Goal: Information Seeking & Learning: Check status

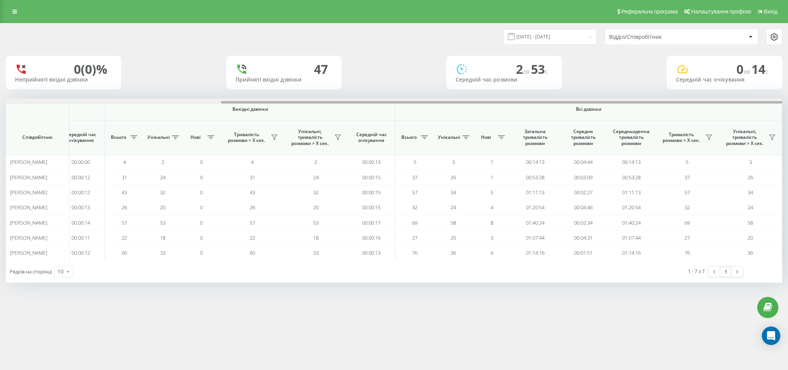
click at [674, 100] on div at bounding box center [394, 102] width 777 height 6
drag, startPoint x: 251, startPoint y: 103, endPoint x: 331, endPoint y: 101, distance: 80.1
click at [331, 101] on div at bounding box center [501, 102] width 561 height 2
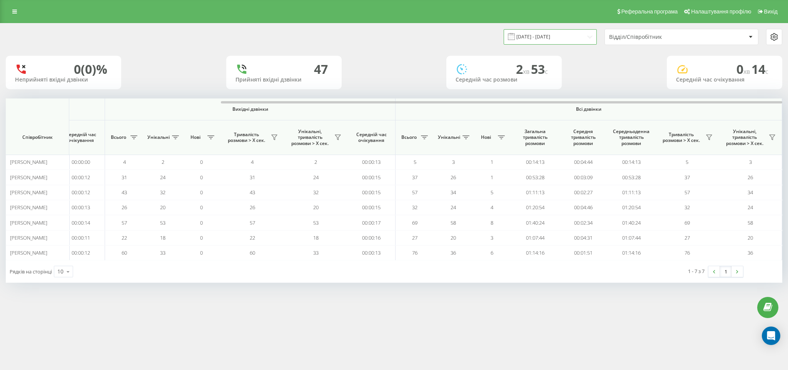
click at [570, 35] on input "18.09.2025 - 18.09.2025" at bounding box center [550, 36] width 93 height 15
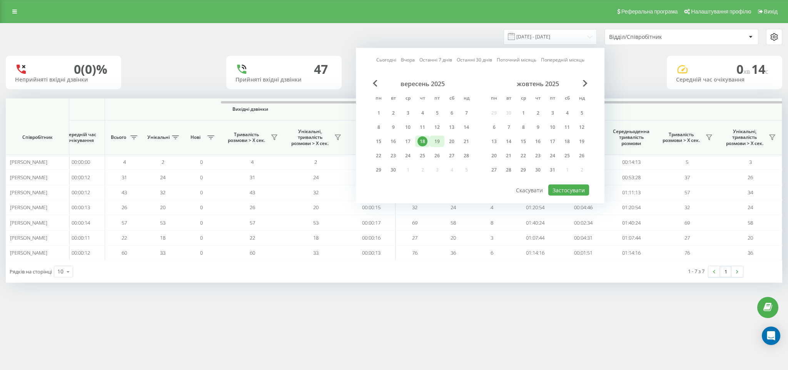
click at [439, 140] on div "19" at bounding box center [437, 142] width 10 height 10
click at [569, 191] on button "Застосувати" at bounding box center [568, 190] width 41 height 11
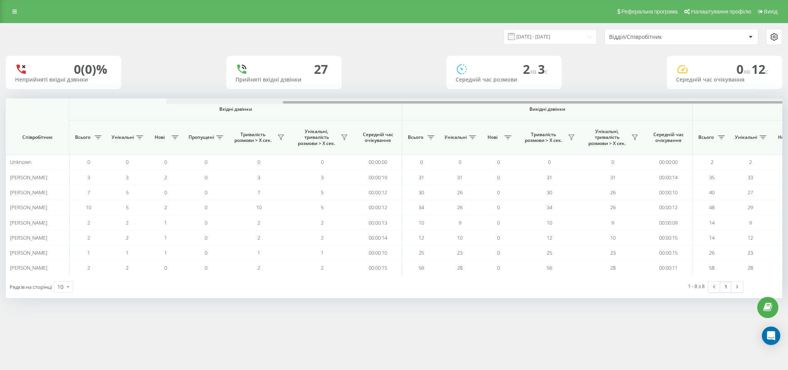
scroll to position [0, 297]
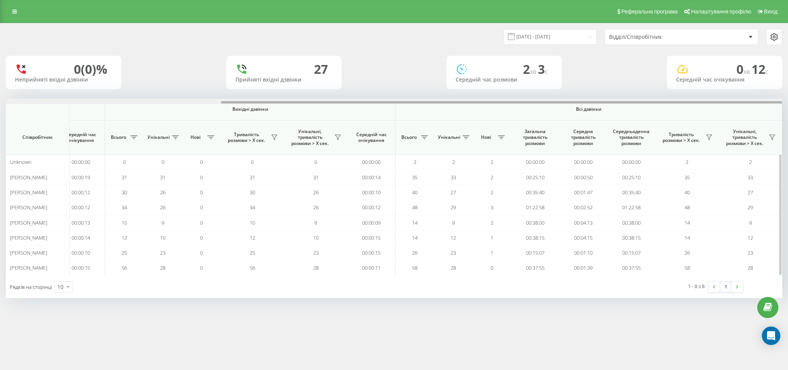
drag, startPoint x: 58, startPoint y: 101, endPoint x: 709, endPoint y: 126, distance: 651.9
click at [709, 126] on div "Вхідні дзвінки Вихідні дзвінки Всі дзвінки Співробітник Всього Унікальні Нові П…" at bounding box center [394, 187] width 777 height 177
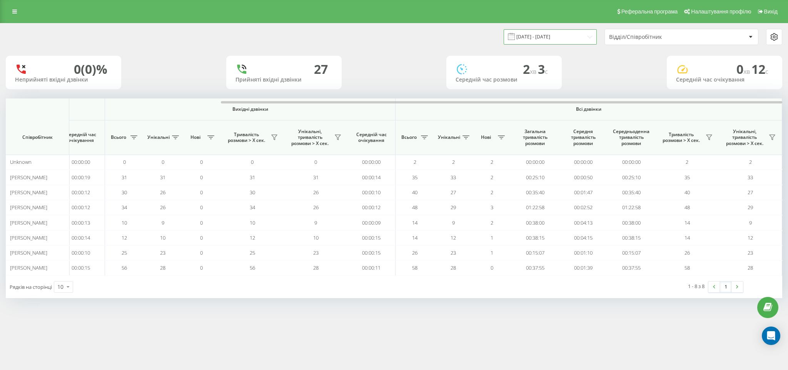
click at [544, 30] on input "19.09.2025 - 19.09.2025" at bounding box center [550, 36] width 93 height 15
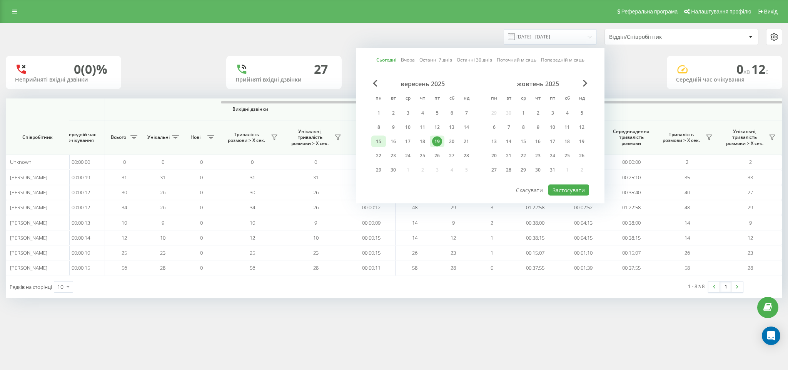
click at [373, 142] on div "15" at bounding box center [378, 142] width 15 height 12
click at [440, 140] on div "19" at bounding box center [437, 142] width 10 height 10
click at [580, 188] on button "Застосувати" at bounding box center [568, 190] width 41 height 11
type input "15.09.2025 - 19.09.2025"
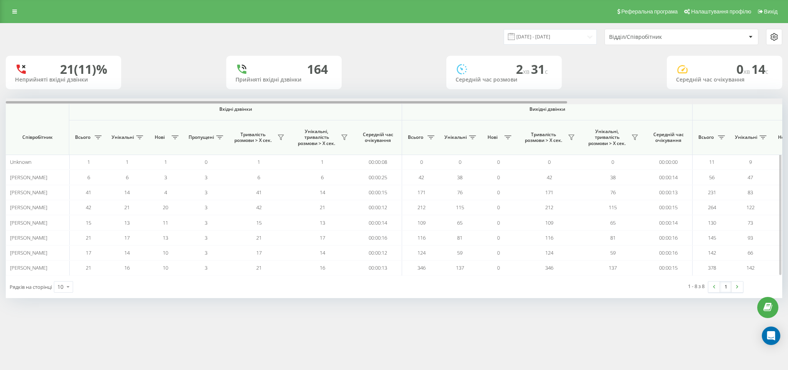
scroll to position [0, 297]
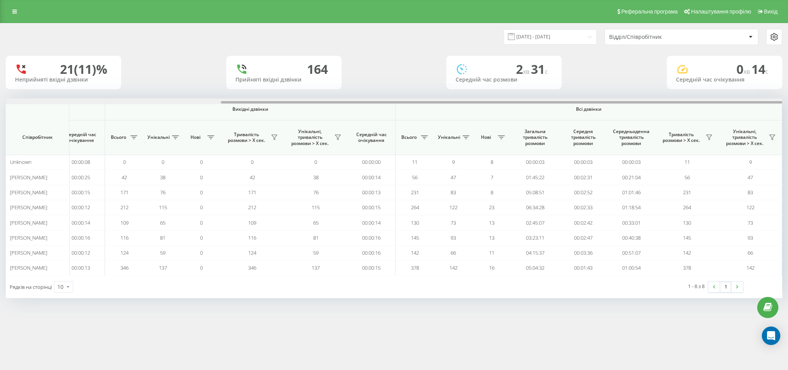
drag, startPoint x: 149, startPoint y: 102, endPoint x: 788, endPoint y: 110, distance: 638.4
click at [788, 110] on div "15.09.2025 - 19.09.2025 Відділ/Співробітник 21 (11)% Неприйняті вхідні дзвінки …" at bounding box center [394, 168] width 788 height 291
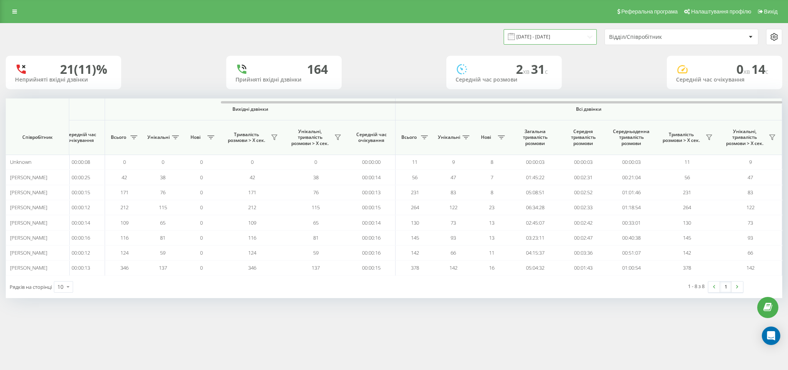
click at [546, 43] on input "15.09.2025 - 19.09.2025" at bounding box center [550, 36] width 93 height 15
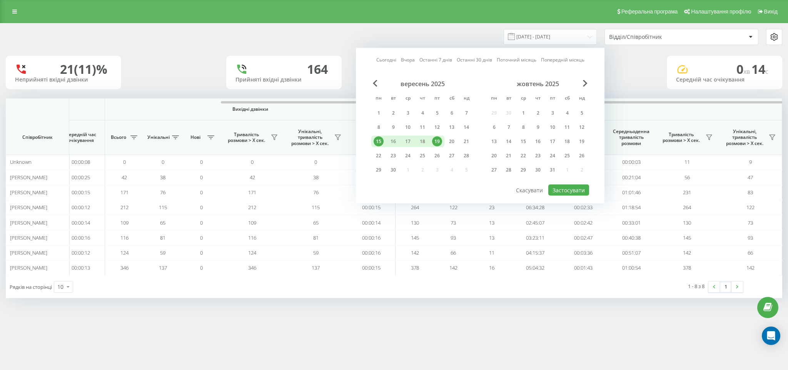
click at [640, 62] on div "21 (11)% Неприйняті вхідні дзвінки 164 Прийняті вхідні дзвінки 2 хв 31 c Середн…" at bounding box center [394, 72] width 777 height 33
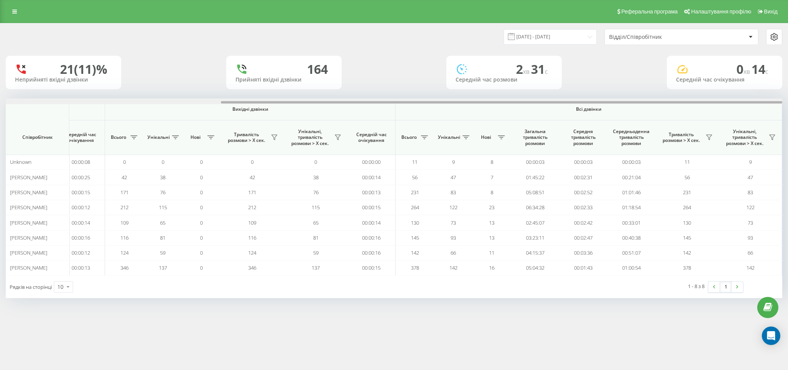
drag, startPoint x: 378, startPoint y: 102, endPoint x: 438, endPoint y: 92, distance: 60.4
click at [438, 92] on div "15.09.2025 - 19.09.2025 Відділ/Співробітник 21 (11)% Неприйняті вхідні дзвінки …" at bounding box center [394, 160] width 777 height 275
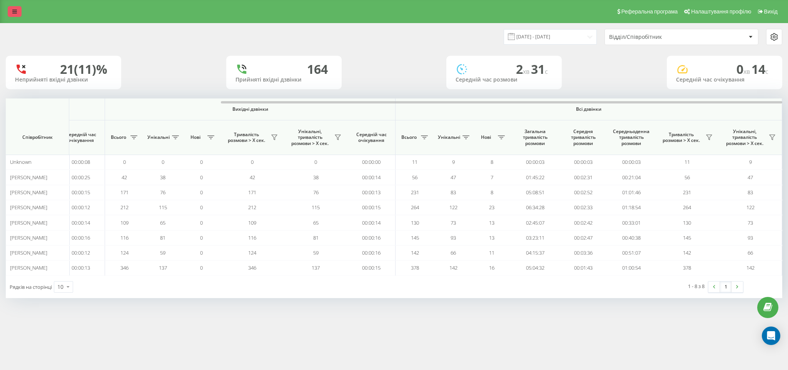
click at [13, 15] on link at bounding box center [15, 11] width 14 height 11
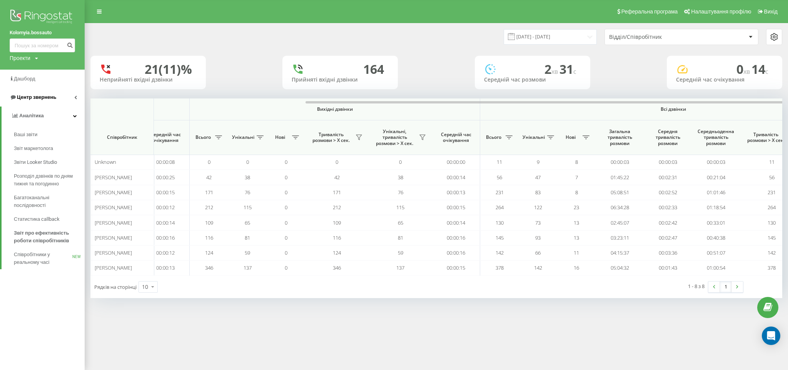
click at [56, 97] on link "Центр звернень" at bounding box center [42, 97] width 85 height 18
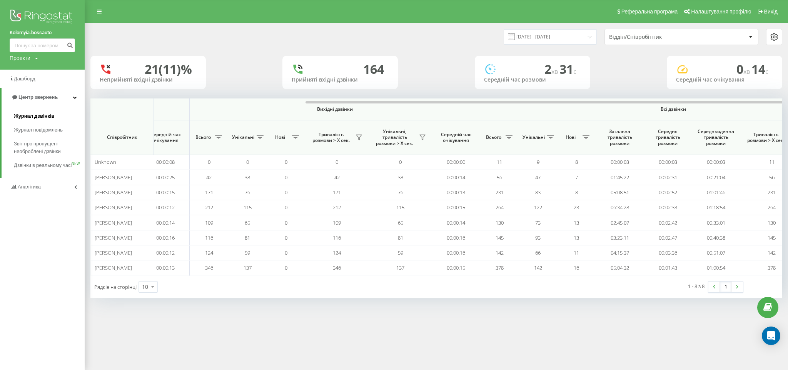
click at [38, 113] on span "Журнал дзвінків" at bounding box center [34, 116] width 41 height 8
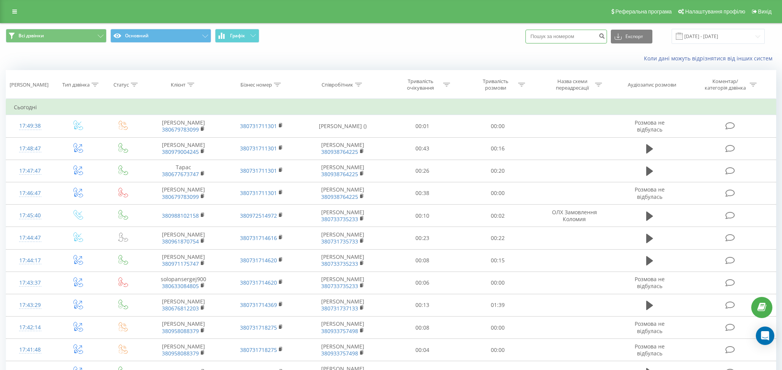
click at [567, 40] on input at bounding box center [567, 37] width 82 height 14
paste input "+380 73 173 57 33"
click at [554, 36] on input "+380 73 173 57 33" at bounding box center [567, 37] width 82 height 14
type input "380 73 173 57 33"
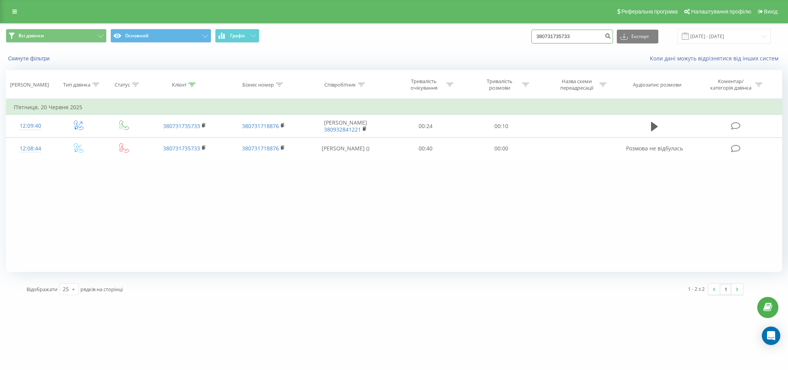
click at [603, 40] on input "380731735733" at bounding box center [572, 37] width 82 height 14
drag, startPoint x: 595, startPoint y: 39, endPoint x: 344, endPoint y: 7, distance: 252.9
click at [421, 12] on div "Реферальна програма Налаштування профілю Вихід Всі дзвінки Основний Графік 3807…" at bounding box center [394, 150] width 788 height 301
click at [362, 84] on icon at bounding box center [361, 85] width 7 height 4
click at [339, 143] on input "text" at bounding box center [346, 139] width 68 height 13
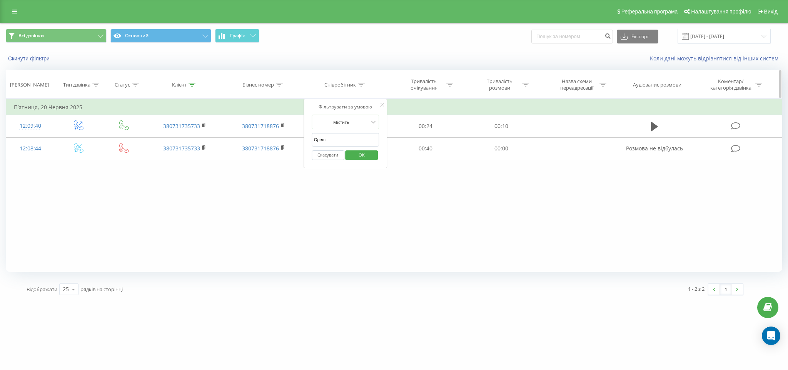
type input "Орест"
click button "OK" at bounding box center [362, 155] width 33 height 10
click at [744, 35] on input "[DATE] - [DATE]" at bounding box center [724, 36] width 93 height 15
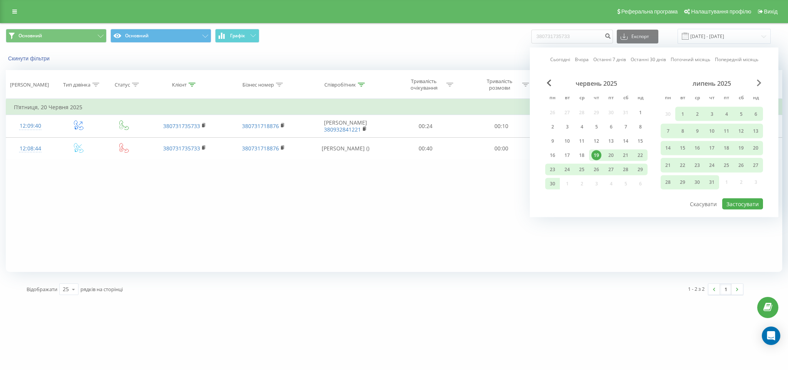
click at [760, 82] on span "Next Month" at bounding box center [759, 83] width 5 height 7
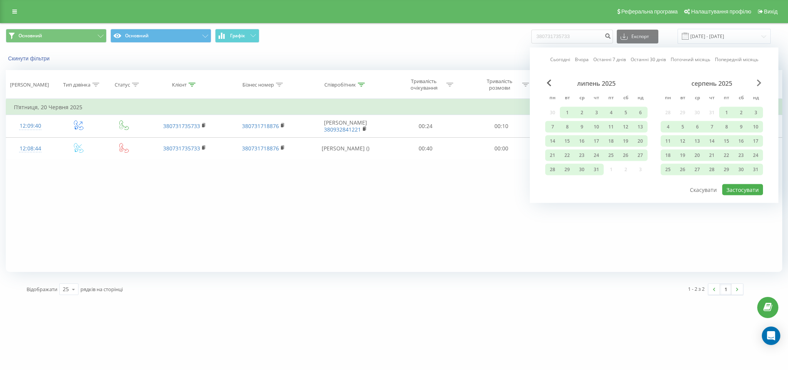
click at [760, 83] on span "Next Month" at bounding box center [759, 83] width 5 height 7
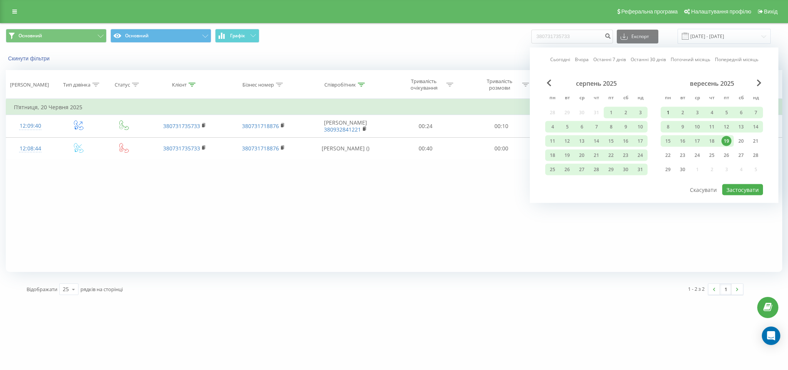
click at [666, 115] on div "1" at bounding box center [668, 113] width 10 height 10
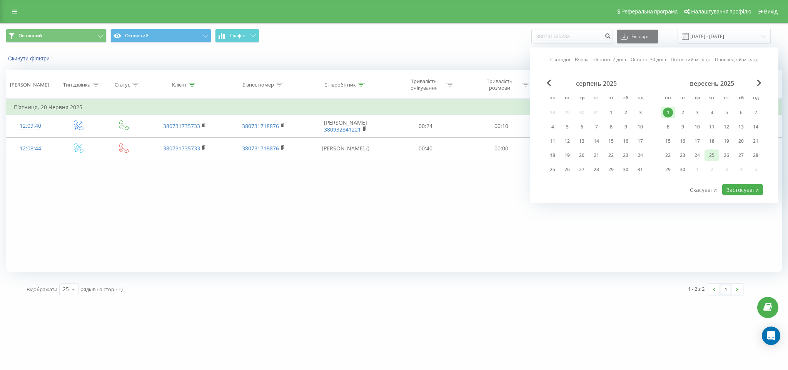
drag, startPoint x: 721, startPoint y: 139, endPoint x: 713, endPoint y: 154, distance: 16.7
click at [720, 139] on div "19" at bounding box center [726, 141] width 15 height 12
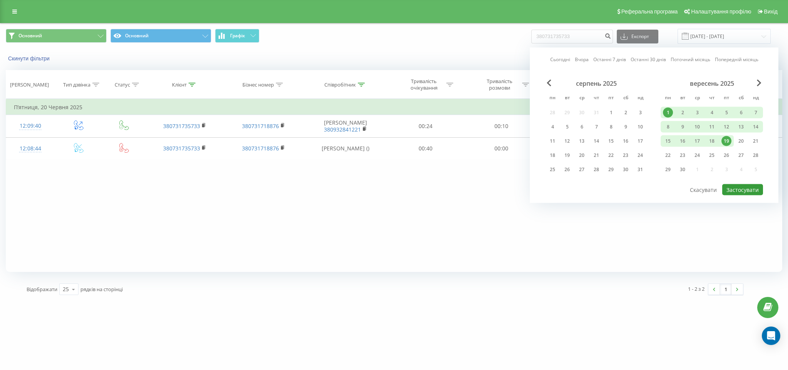
click at [738, 190] on button "Застосувати" at bounding box center [742, 189] width 41 height 11
type input "[DATE] - [DATE]"
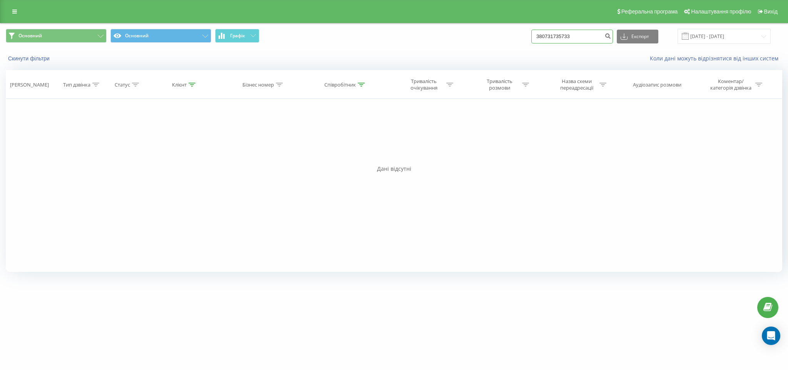
click at [598, 35] on input "380731735733" at bounding box center [572, 37] width 82 height 14
drag, startPoint x: 598, startPoint y: 35, endPoint x: 264, endPoint y: 1, distance: 335.0
click at [277, 0] on html "Kolomyia.bossauto 380731735733 Проекти LvivVictoria.bossauto Kolomyia.bossauto …" at bounding box center [394, 185] width 788 height 370
drag, startPoint x: 596, startPoint y: 37, endPoint x: 502, endPoint y: 31, distance: 94.1
click at [502, 31] on div "Основний Основний Графік 380731735733 Експорт .csv .xls .xlsx 01.09.2025 - 19.0…" at bounding box center [394, 36] width 777 height 15
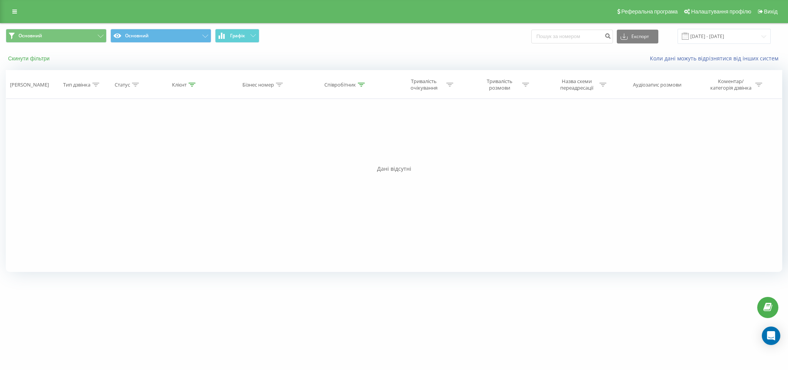
click at [45, 59] on button "Скинути фільтри" at bounding box center [30, 58] width 48 height 7
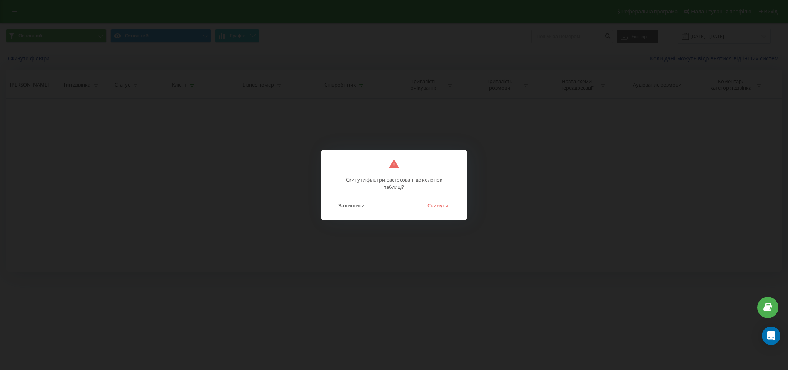
click at [442, 204] on button "Скинути" at bounding box center [438, 205] width 29 height 10
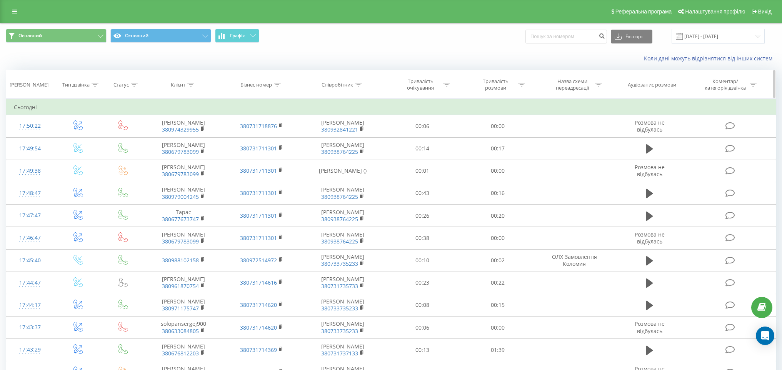
click at [360, 84] on icon at bounding box center [358, 85] width 7 height 4
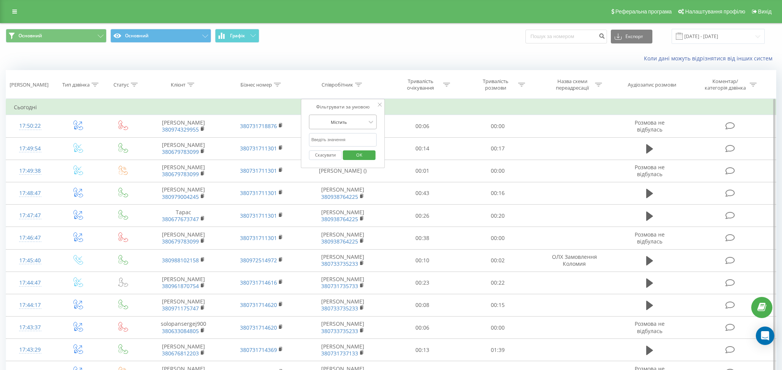
click at [351, 124] on div at bounding box center [338, 122] width 55 height 7
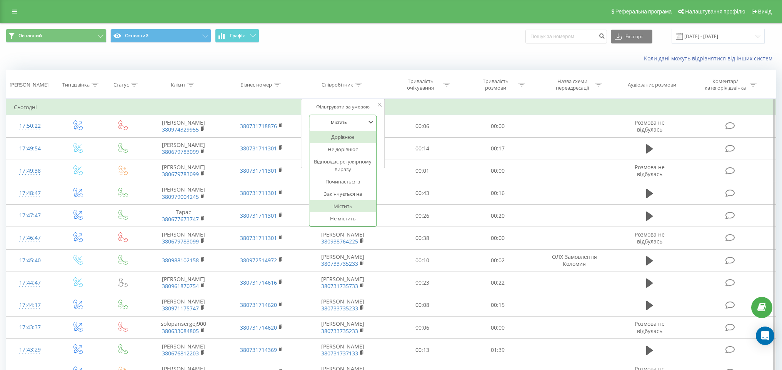
click at [342, 135] on div "Дорівнює" at bounding box center [342, 137] width 67 height 12
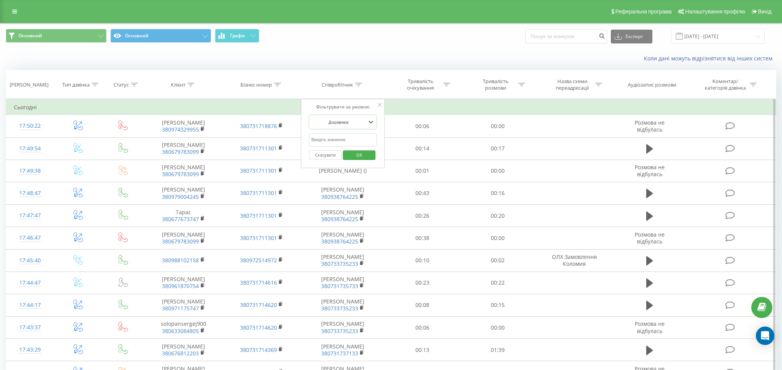
click at [339, 136] on input "text" at bounding box center [343, 139] width 68 height 13
type input "Орест"
click at [370, 150] on div "Скасувати OK" at bounding box center [343, 155] width 68 height 17
click at [368, 151] on span "OK" at bounding box center [360, 155] width 22 height 12
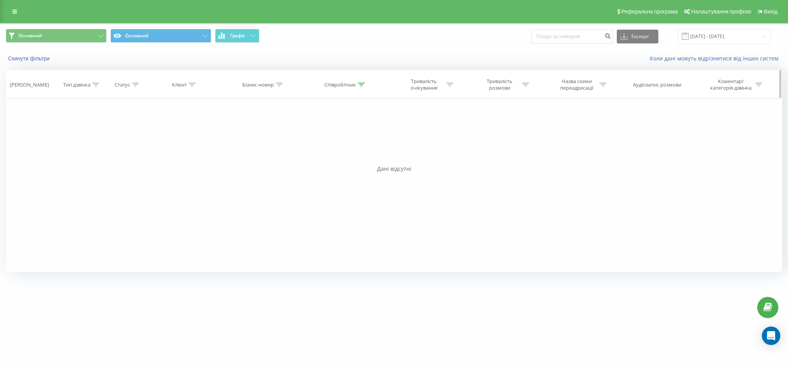
click at [364, 83] on icon at bounding box center [361, 85] width 7 height 4
click at [345, 140] on input "Орест" at bounding box center [346, 139] width 68 height 13
drag, startPoint x: 345, startPoint y: 140, endPoint x: 242, endPoint y: 115, distance: 106.2
click at [242, 115] on div "Фільтрувати за умовою Дорівнює Введіть значення Скасувати OK Фільтрувати за умо…" at bounding box center [394, 185] width 777 height 173
click at [321, 155] on button "Скасувати" at bounding box center [328, 155] width 33 height 10
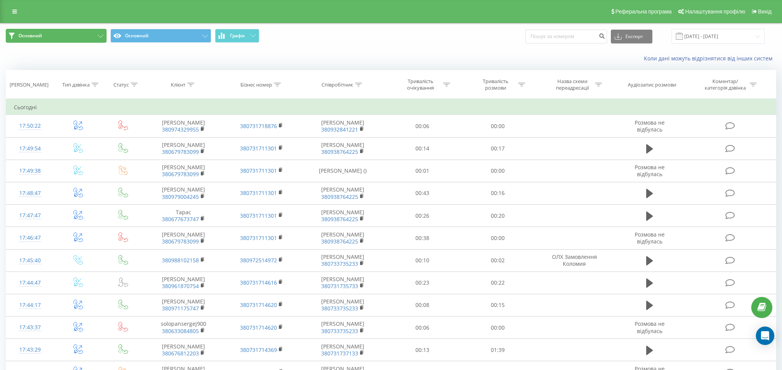
click at [51, 35] on button "Основний" at bounding box center [56, 36] width 101 height 14
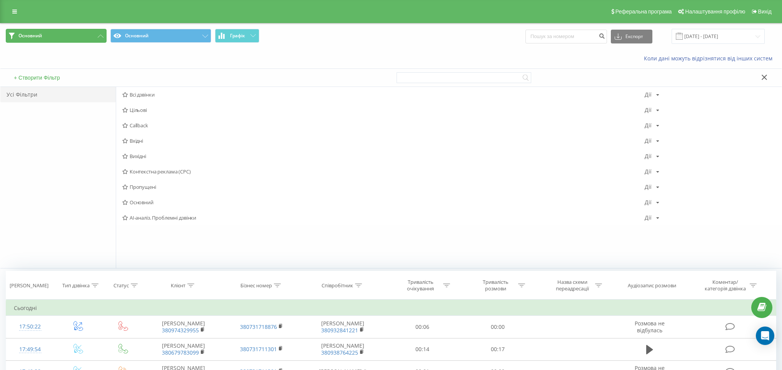
click at [51, 35] on button "Основний" at bounding box center [56, 36] width 101 height 14
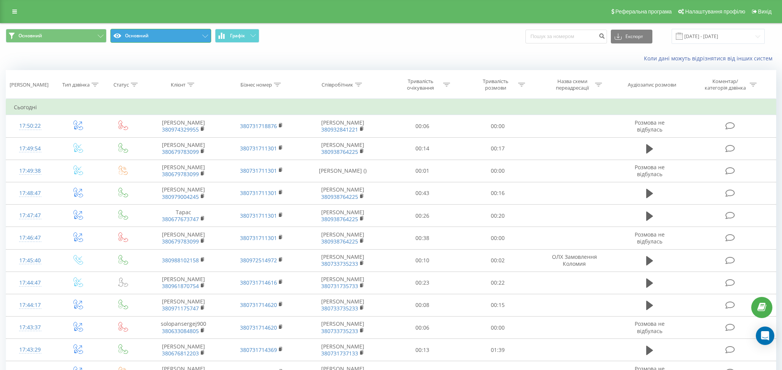
click at [154, 35] on button "Основний" at bounding box center [160, 36] width 101 height 14
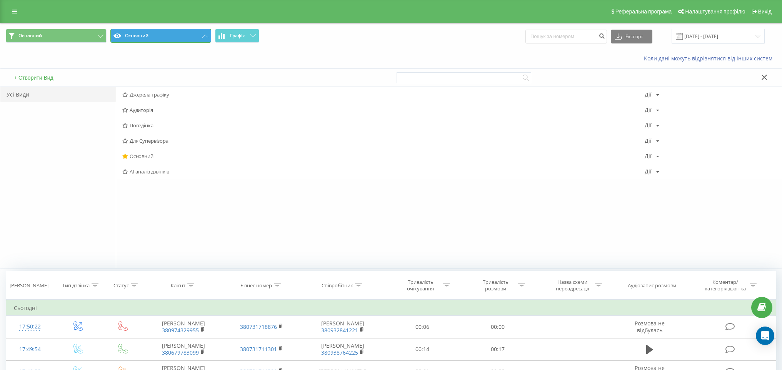
click at [154, 35] on button "Основний" at bounding box center [160, 36] width 101 height 14
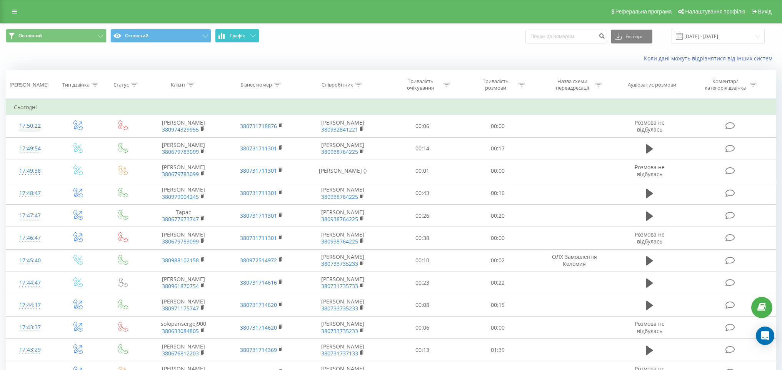
click at [248, 39] on button "Графік" at bounding box center [237, 36] width 44 height 14
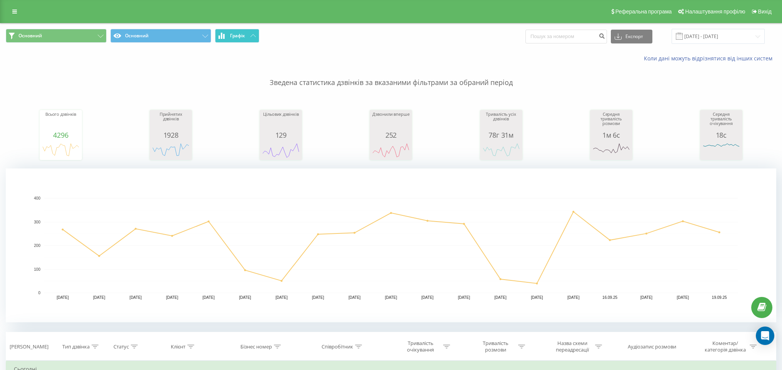
click at [248, 39] on button "Графік" at bounding box center [237, 36] width 44 height 14
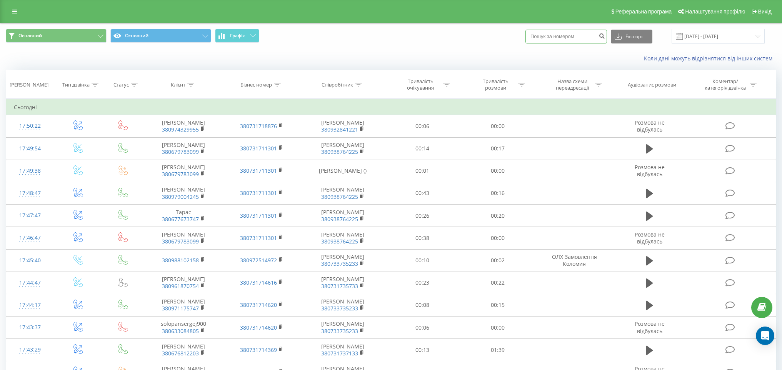
click at [583, 37] on input at bounding box center [567, 37] width 82 height 14
click at [693, 58] on link "Коли дані можуть відрізнятися вiд інших систем" at bounding box center [710, 58] width 132 height 7
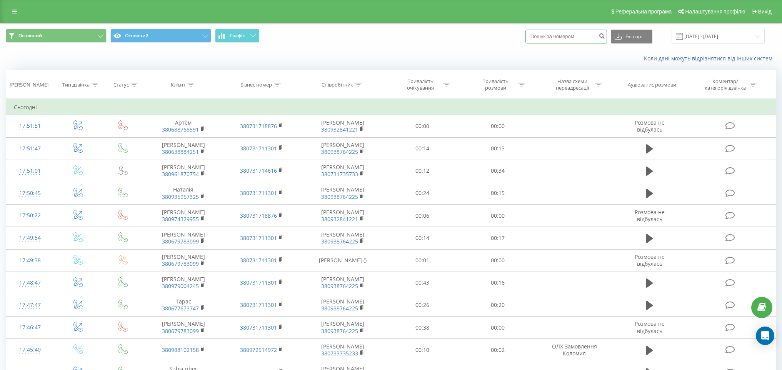
click at [586, 37] on input at bounding box center [567, 37] width 82 height 14
click at [585, 33] on input at bounding box center [567, 37] width 82 height 14
click at [10, 12] on link at bounding box center [15, 11] width 14 height 11
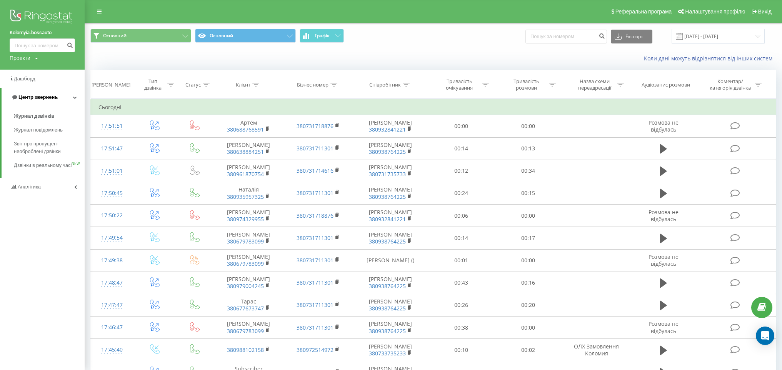
click at [33, 103] on link "Центр звернень" at bounding box center [43, 97] width 83 height 18
click at [33, 118] on span "Аналiтика" at bounding box center [30, 116] width 25 height 6
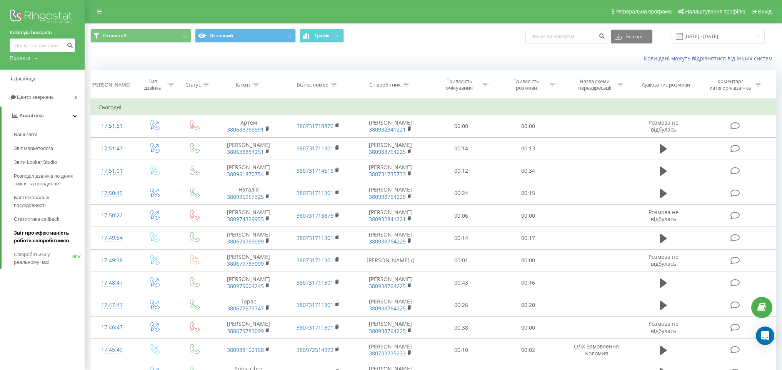
click at [32, 238] on span "Звіт про ефективність роботи співробітників" at bounding box center [47, 236] width 67 height 15
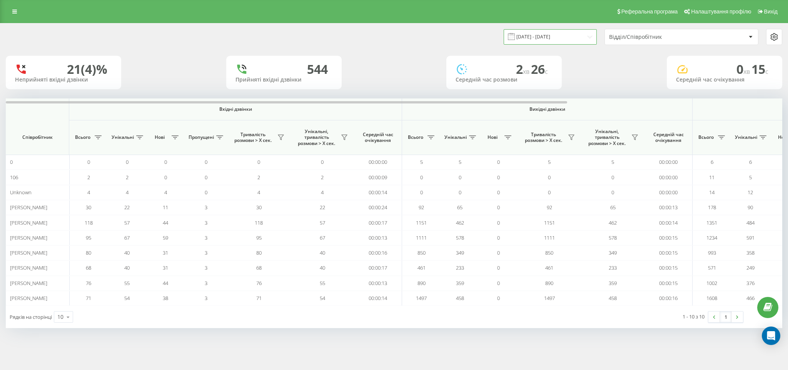
click at [552, 38] on input "[DATE] - [DATE]" at bounding box center [550, 36] width 93 height 15
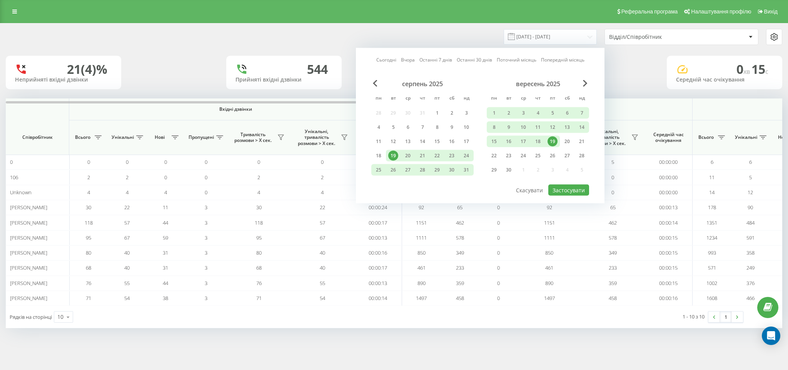
click at [553, 141] on div "19" at bounding box center [553, 142] width 10 height 10
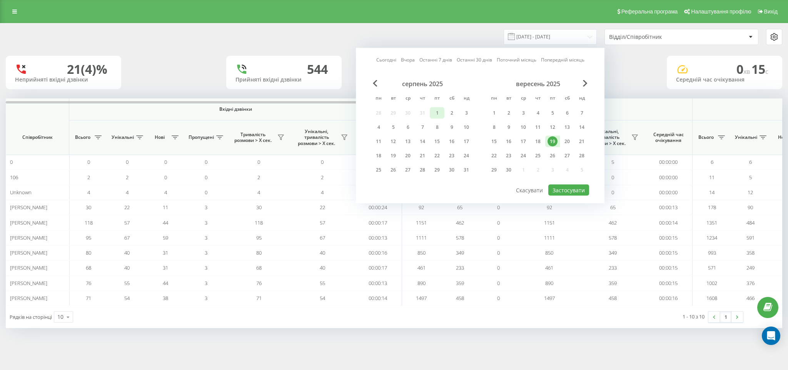
click at [433, 110] on div "1" at bounding box center [437, 113] width 10 height 10
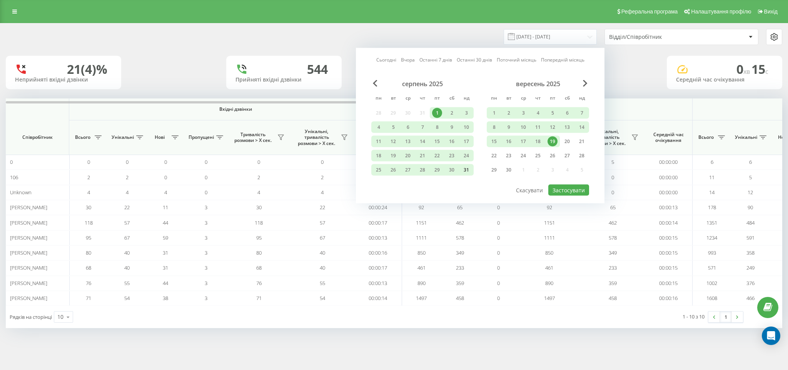
click at [471, 167] on div "31" at bounding box center [466, 170] width 10 height 10
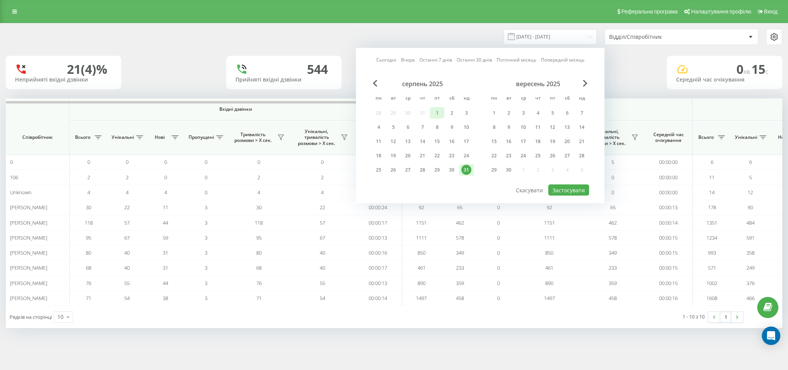
click at [440, 116] on div "1" at bounding box center [437, 113] width 10 height 10
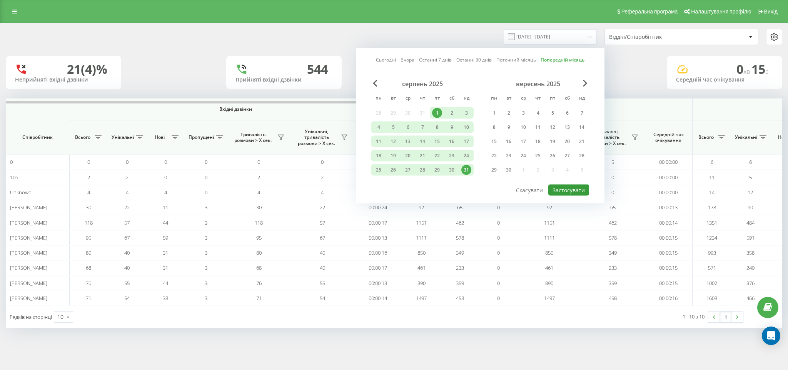
click at [564, 192] on button "Застосувати" at bounding box center [568, 190] width 41 height 11
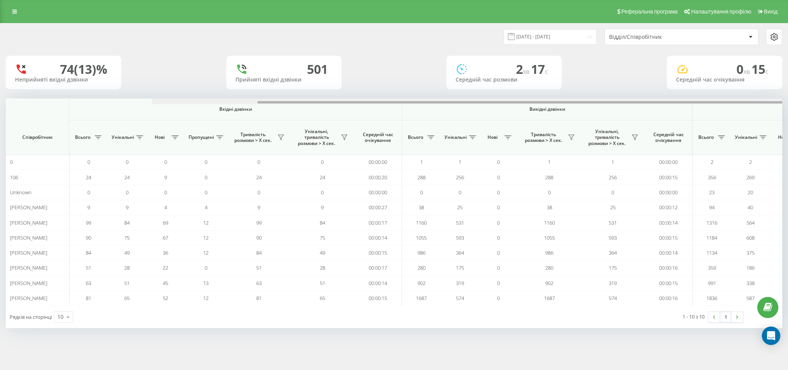
scroll to position [0, 297]
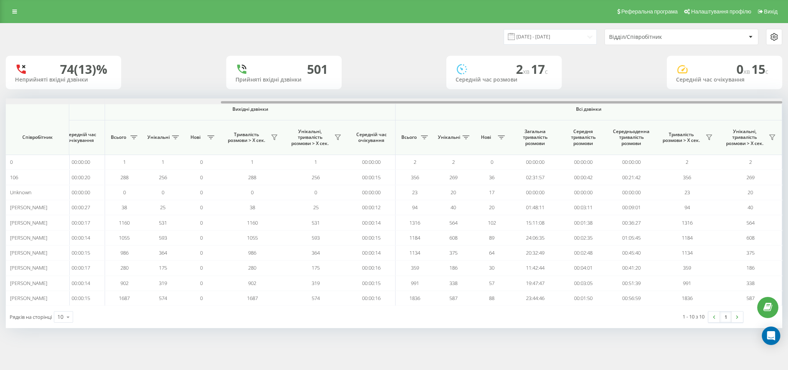
drag, startPoint x: 149, startPoint y: 102, endPoint x: 788, endPoint y: 104, distance: 639.2
click at [788, 104] on div "[DATE] - [DATE] Відділ/Співробітник 74 (13)% Неприйняті вхідні дзвінки [GEOGRAP…" at bounding box center [394, 183] width 788 height 321
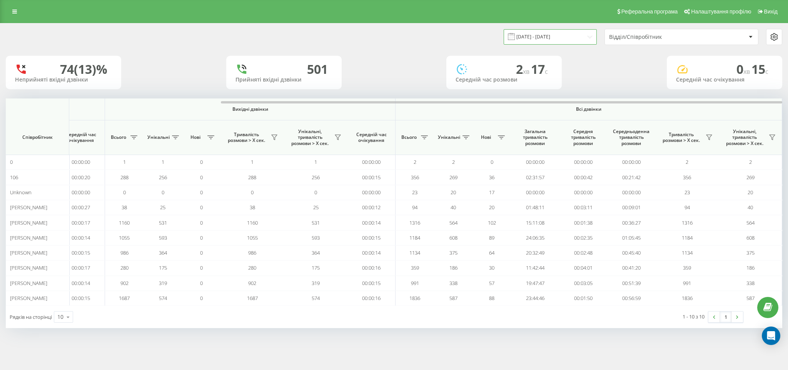
click at [573, 36] on input "[DATE] - [DATE]" at bounding box center [550, 36] width 93 height 15
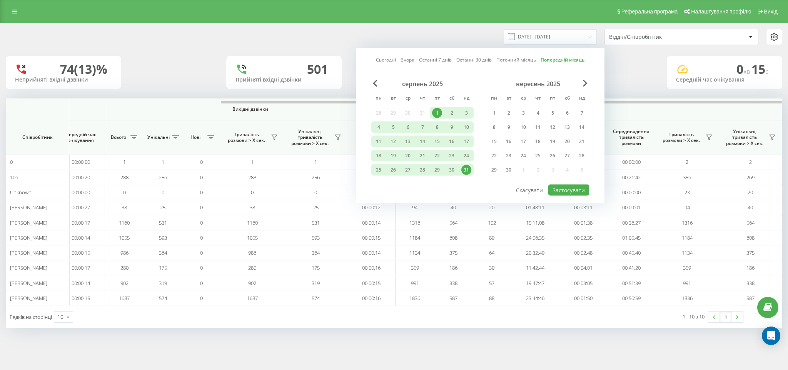
click at [164, 63] on div "74 (13)% Неприйняті вхідні дзвінки [GEOGRAPHIC_DATA] вхідні дзвінки 2 хв 17 c С…" at bounding box center [394, 72] width 777 height 33
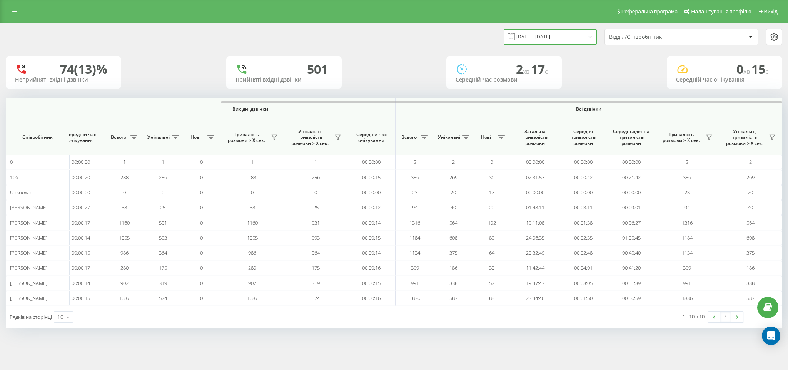
click at [579, 36] on input "[DATE] - [DATE]" at bounding box center [550, 36] width 93 height 15
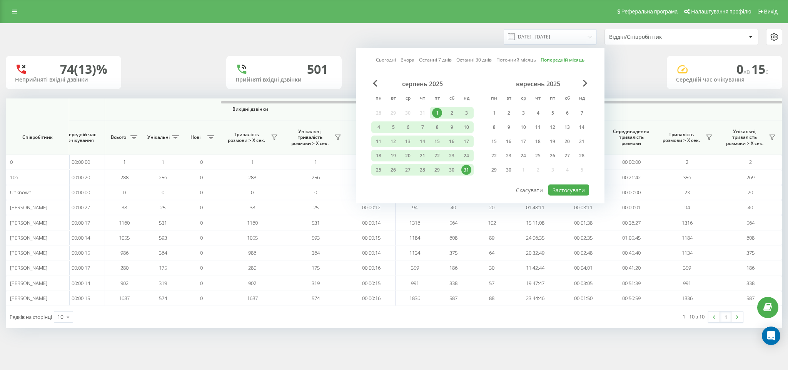
click at [214, 47] on div "[DATE] - [DATE] Сьогодні Вчора Останні 7 днів Останні 30 днів Поточний місяць П…" at bounding box center [393, 36] width 787 height 27
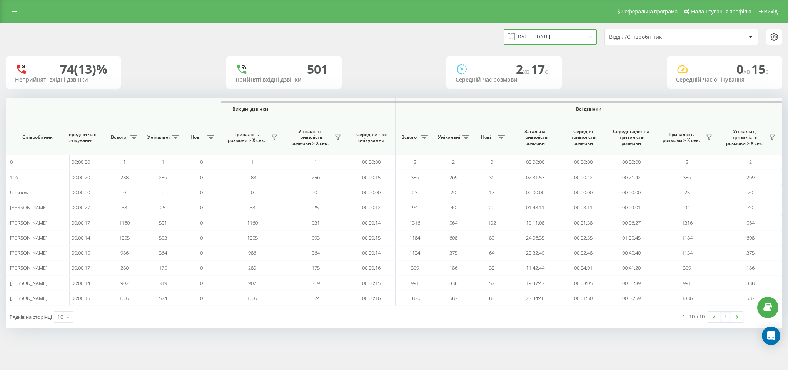
click at [535, 38] on input "[DATE] - [DATE]" at bounding box center [550, 36] width 93 height 15
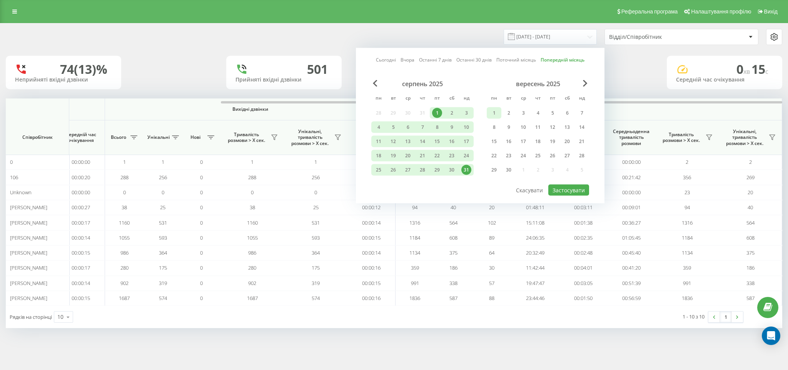
click at [496, 111] on div "1" at bounding box center [494, 113] width 10 height 10
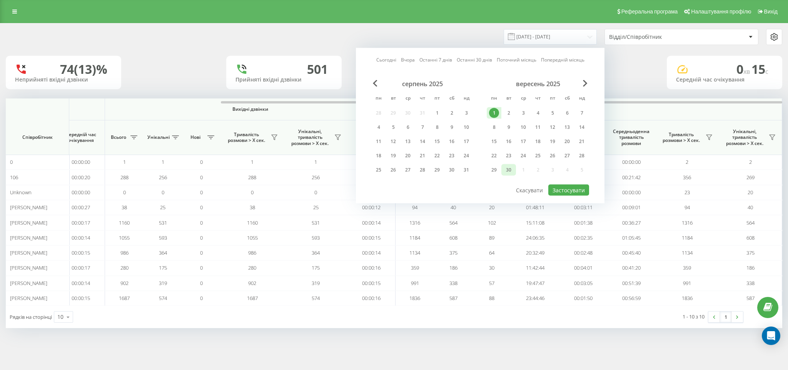
drag, startPoint x: 503, startPoint y: 166, endPoint x: 516, endPoint y: 168, distance: 13.3
click at [502, 166] on div "30" at bounding box center [508, 170] width 15 height 12
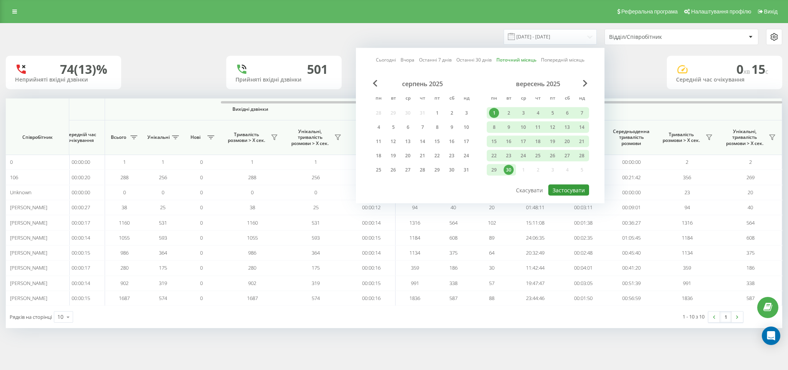
click at [566, 188] on button "Застосувати" at bounding box center [568, 190] width 41 height 11
type input "[DATE] - [DATE]"
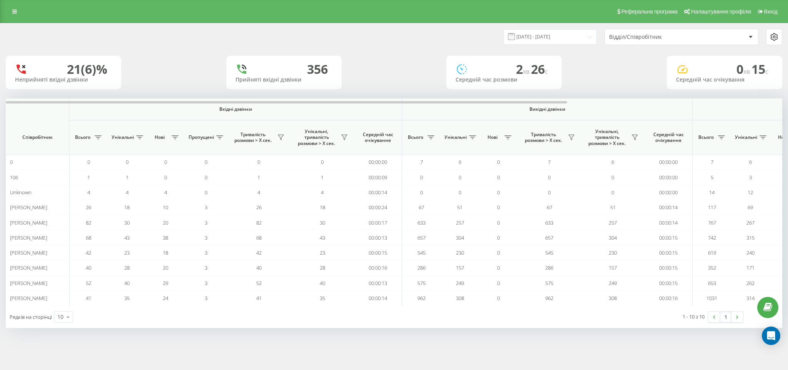
scroll to position [0, 297]
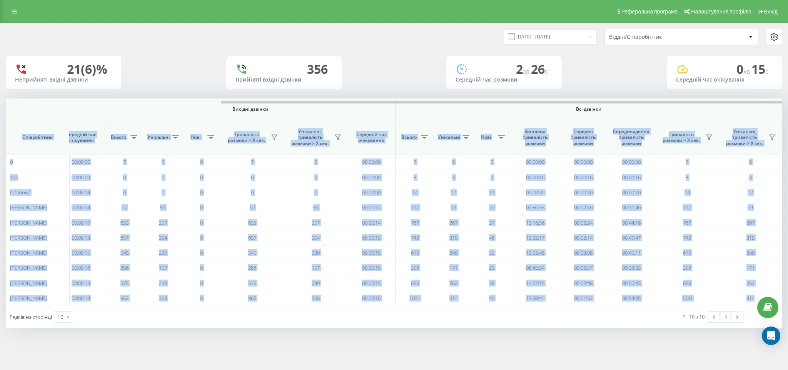
drag, startPoint x: 367, startPoint y: 101, endPoint x: 708, endPoint y: 106, distance: 340.6
click at [708, 106] on div "Вхідні дзвінки Вихідні дзвінки Всі дзвінки Співробітник Всього Унікальні Нові П…" at bounding box center [394, 202] width 777 height 207
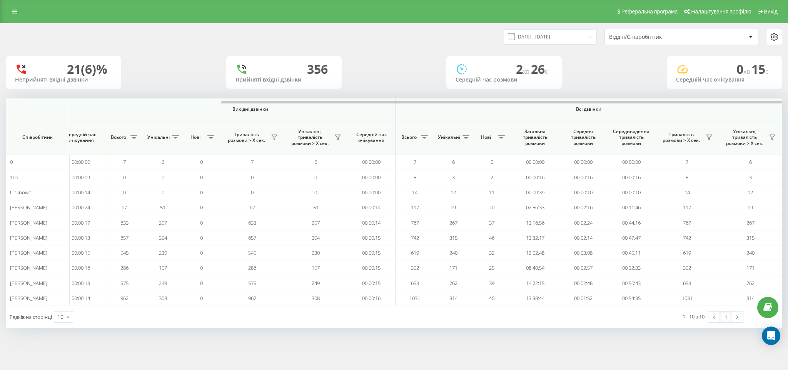
click at [505, 318] on div "1 - 10 з 10 1" at bounding box center [603, 317] width 291 height 22
click at [565, 37] on input "[DATE] - [DATE]" at bounding box center [550, 36] width 93 height 15
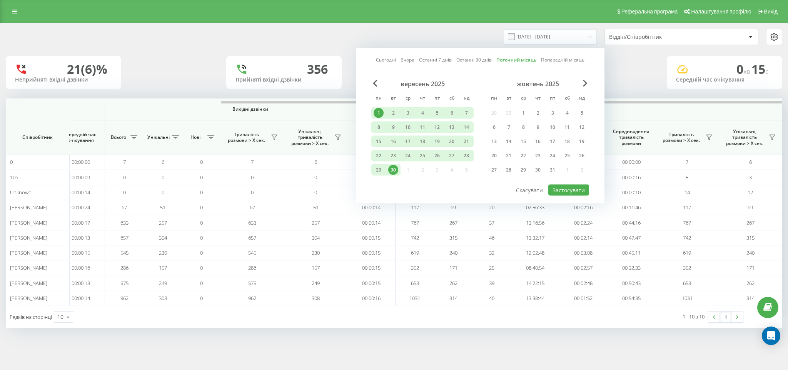
click at [172, 47] on div "[DATE] - [DATE] Сьогодні Вчора Останні 7 днів Останні 30 днів Поточний місяць П…" at bounding box center [393, 36] width 787 height 27
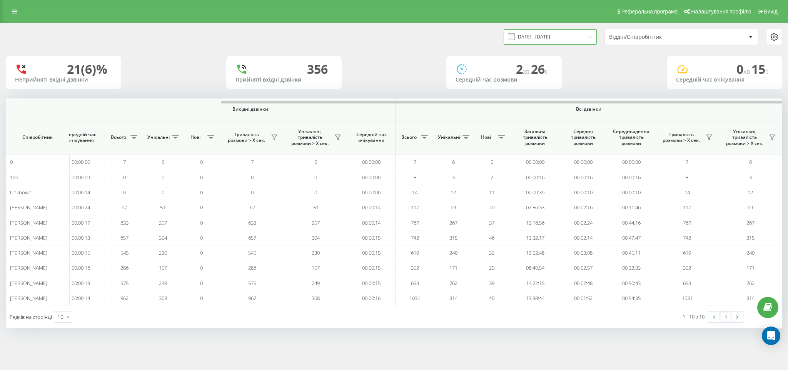
click at [540, 33] on input "[DATE] - [DATE]" at bounding box center [550, 36] width 93 height 15
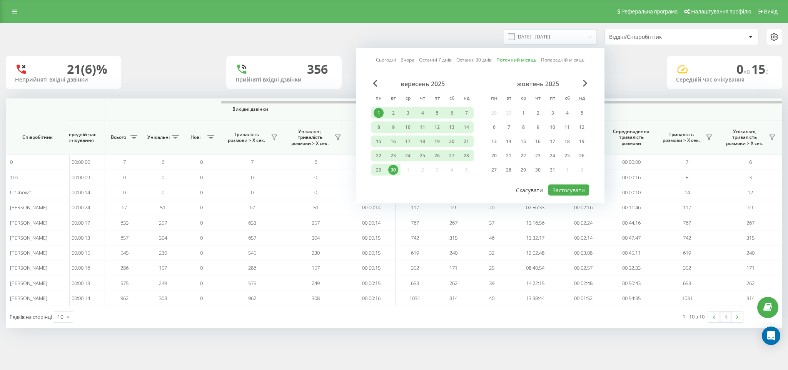
click at [529, 185] on button "Скасувати" at bounding box center [529, 190] width 35 height 11
